Goal: Transaction & Acquisition: Purchase product/service

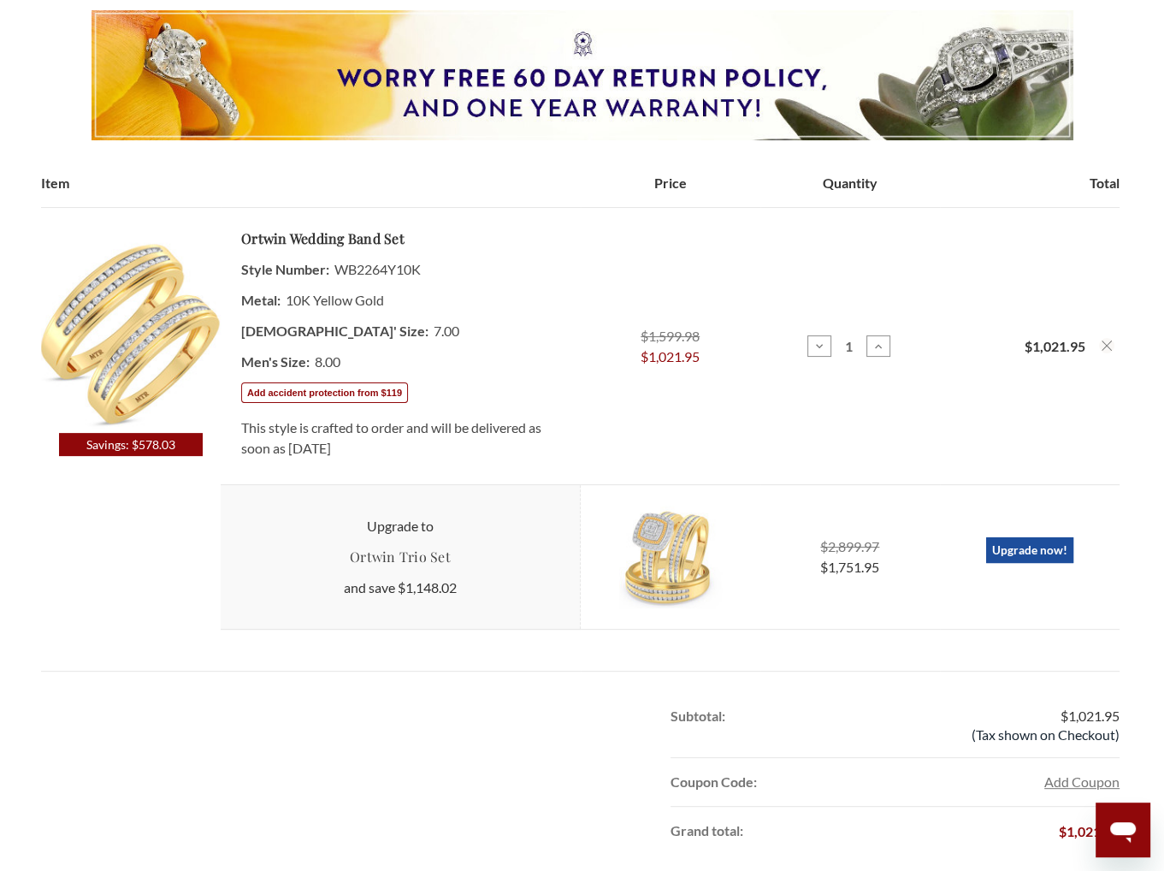
click at [159, 373] on img at bounding box center [131, 334] width 180 height 197
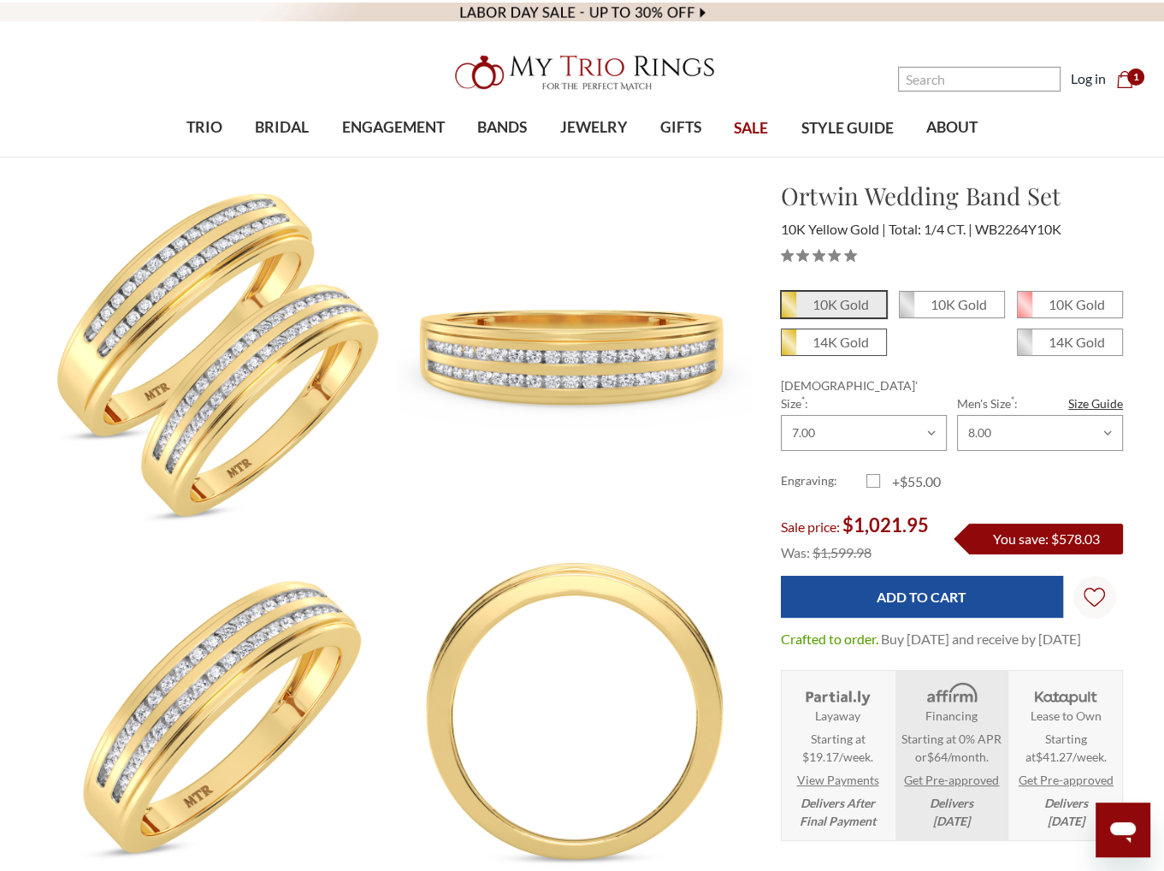
click at [843, 336] on em "14K Gold" at bounding box center [840, 342] width 56 height 16
click at [789, 348] on input "14K Gold" at bounding box center [788, 348] width 1 height 1
radio input "true"
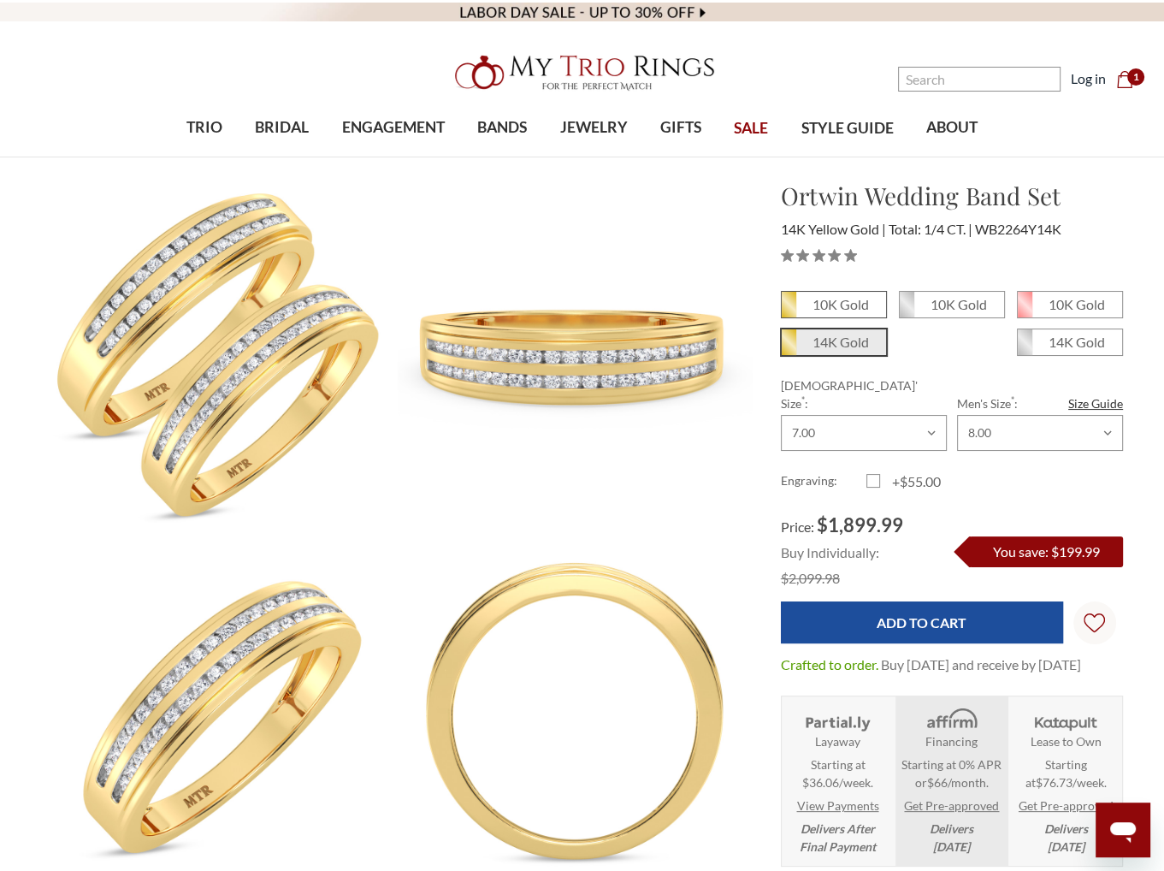
click at [861, 308] on em "10K Gold" at bounding box center [840, 304] width 56 height 16
click at [789, 311] on input "10K Gold" at bounding box center [788, 311] width 1 height 1
radio input "true"
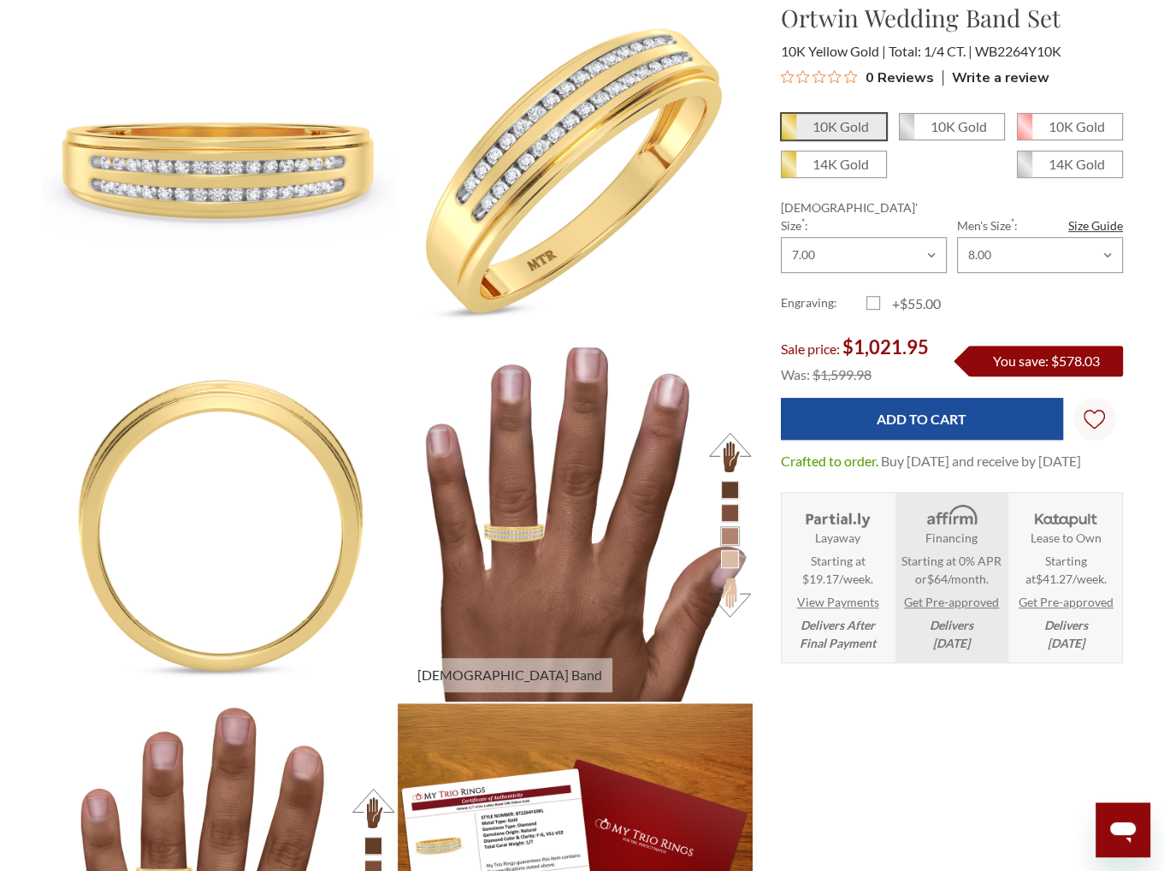
scroll to position [770, 0]
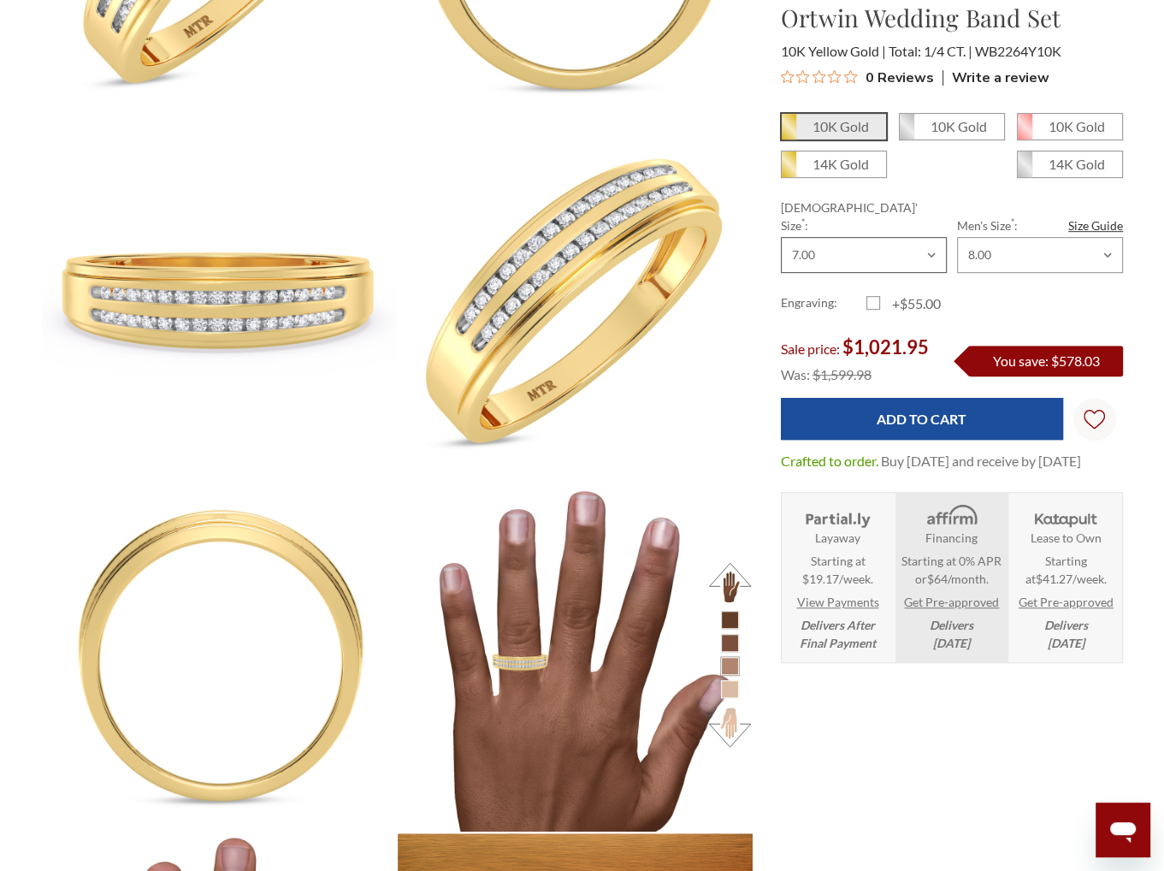
click at [897, 237] on select "Choose Size 3.00 3.25 3.50 3.75 4.00 4.25 4.50 4.75 5.00 5.25 5.50 5.75 6.00 6.…" at bounding box center [864, 255] width 166 height 36
click at [1033, 241] on select "Choose Size 6.00 6.25 6.50 6.75 7.00 7.25 7.50 7.75 8.00 8.25 8.50 8.75 9.00 9.…" at bounding box center [1040, 255] width 166 height 36
select select "18716042"
click at [957, 237] on select "Choose Size 6.00 6.25 6.50 6.75 7.00 7.25 7.50 7.75 8.00 8.25 8.50 8.75 9.00 9.…" at bounding box center [1040, 255] width 166 height 36
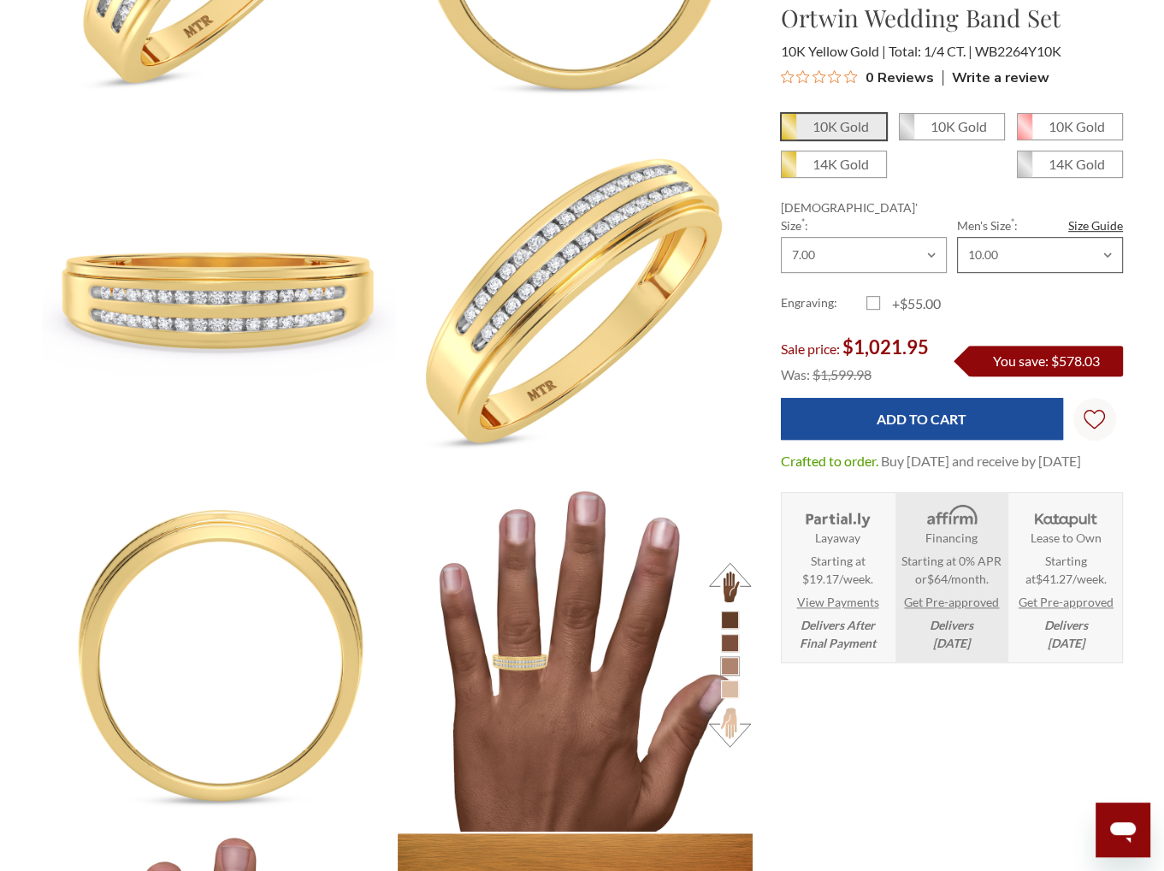
scroll to position [0, 0]
click at [885, 237] on select "Choose Size 3.00 3.25 3.50 3.75 4.00 4.25 4.50 4.75 5.00 5.25 5.50 5.75 6.00 6.…" at bounding box center [864, 255] width 166 height 36
select select "18715959"
click at [781, 237] on select "Choose Size 3.00 3.25 3.50 3.75 4.00 4.25 4.50 4.75 5.00 5.25 5.50 5.75 6.00 6.…" at bounding box center [864, 255] width 166 height 36
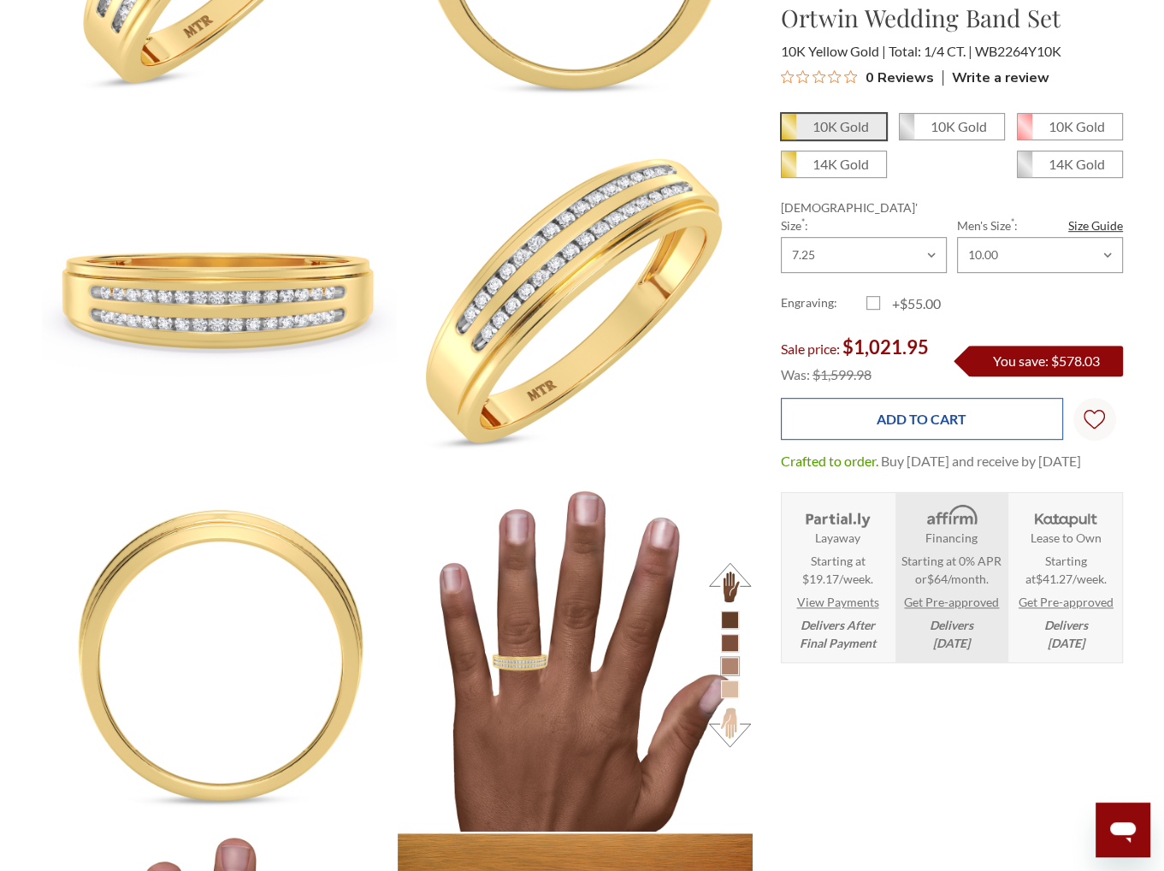
click at [1016, 399] on input "Add to Cart" at bounding box center [922, 419] width 282 height 42
type input "Add to Cart"
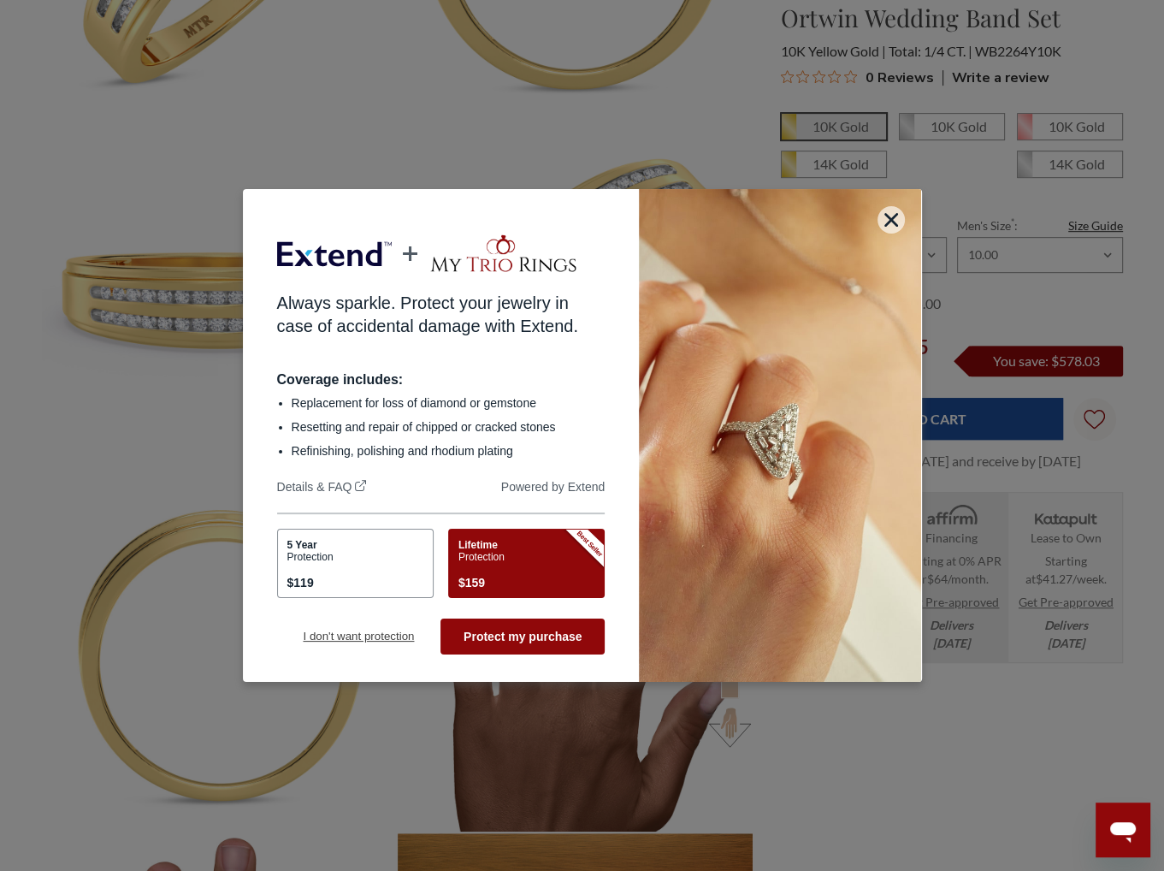
click at [382, 637] on button "I don't want protection" at bounding box center [359, 636] width 164 height 36
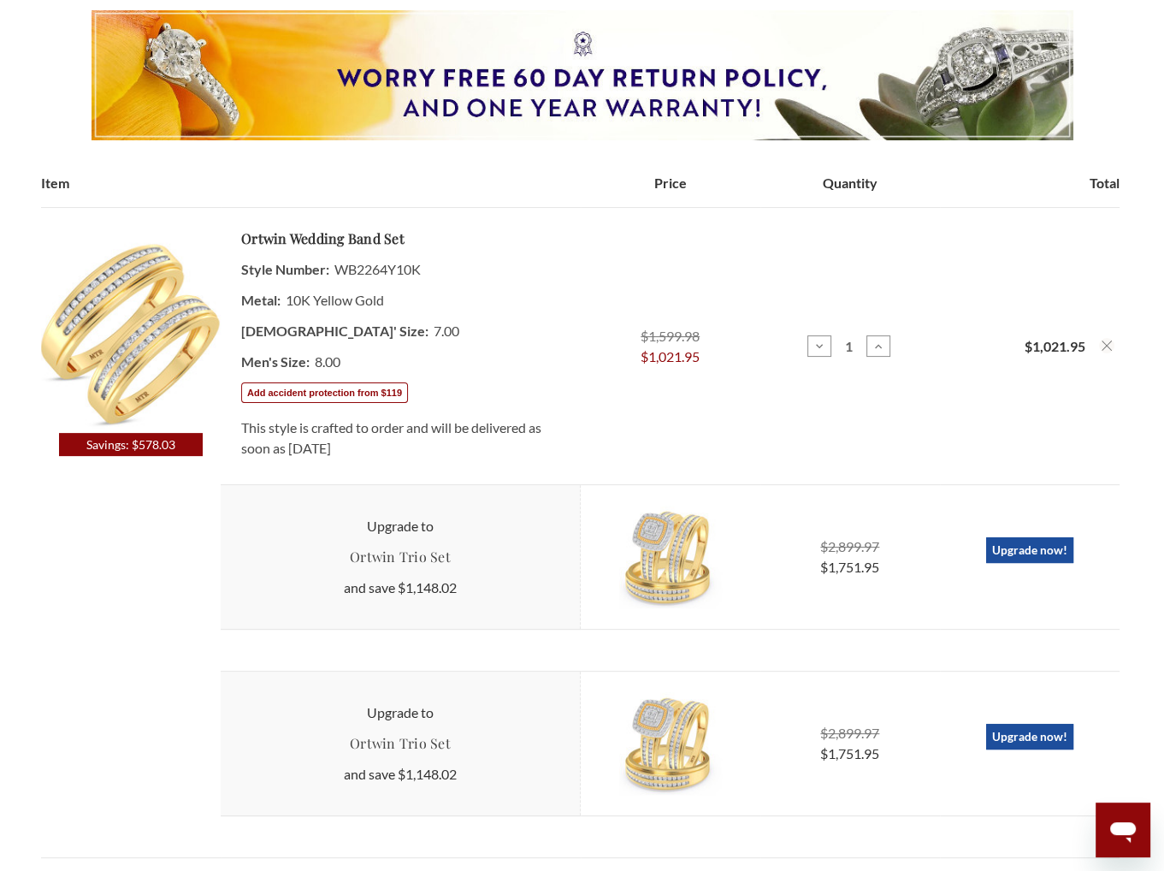
click at [1105, 340] on icon "Remove Ortwin 1/4 ct tw. Diamond Wedding Band Set 10K Yellow Gold from cart" at bounding box center [1107, 345] width 10 height 10
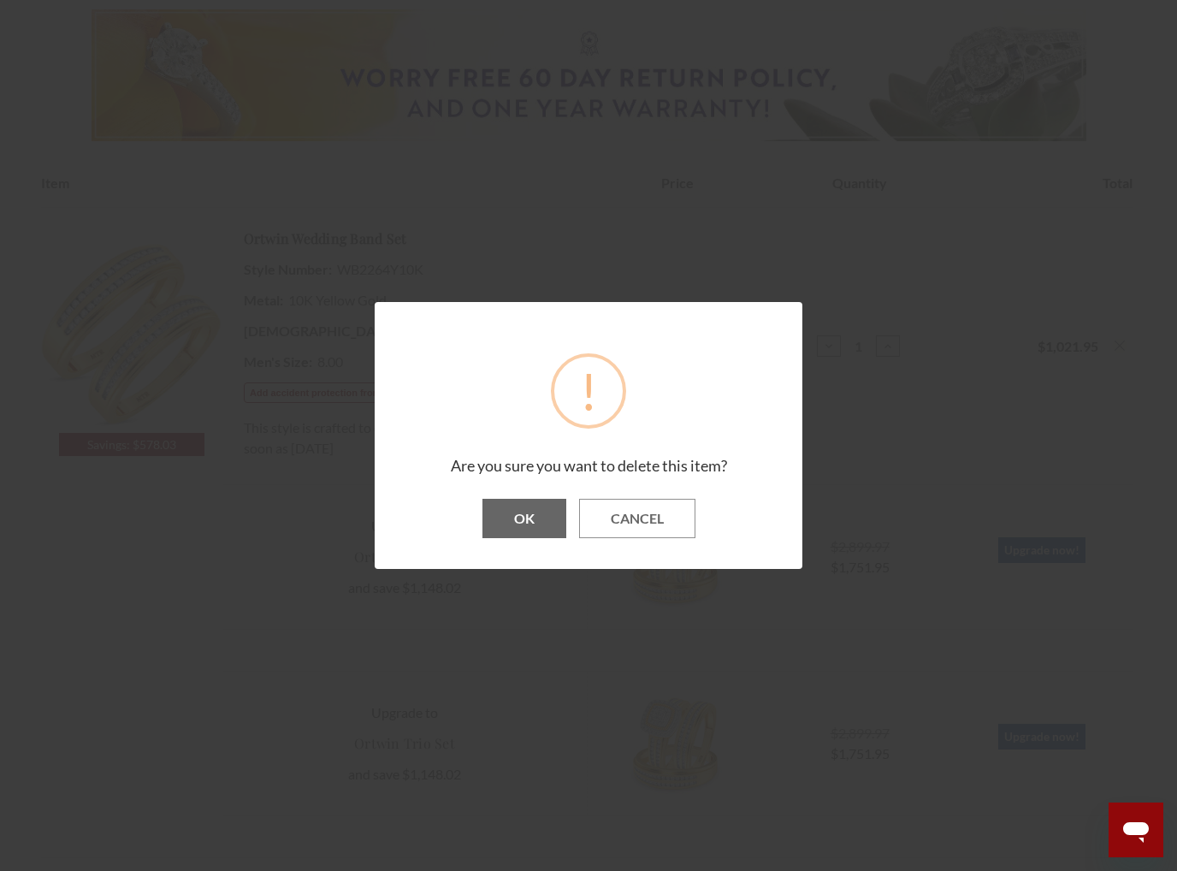
click at [542, 518] on button "OK" at bounding box center [524, 518] width 84 height 39
